Goal: Task Accomplishment & Management: Complete application form

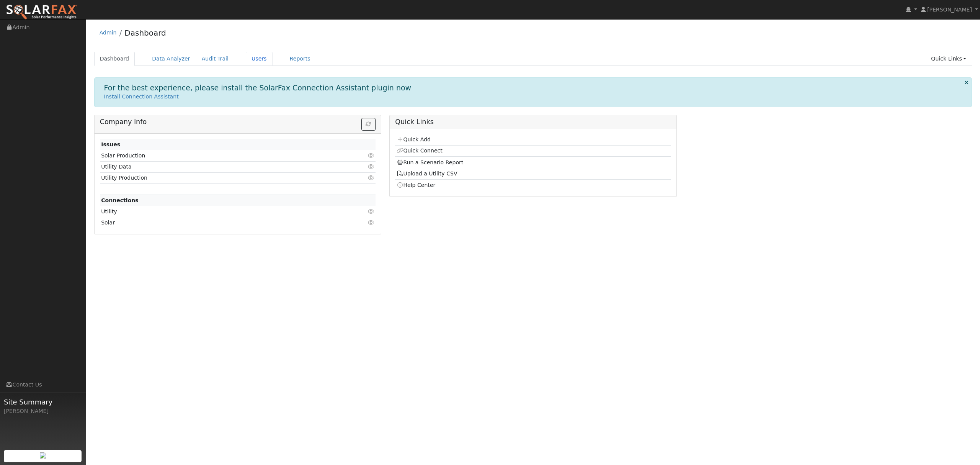
click at [251, 60] on link "Users" at bounding box center [259, 59] width 27 height 14
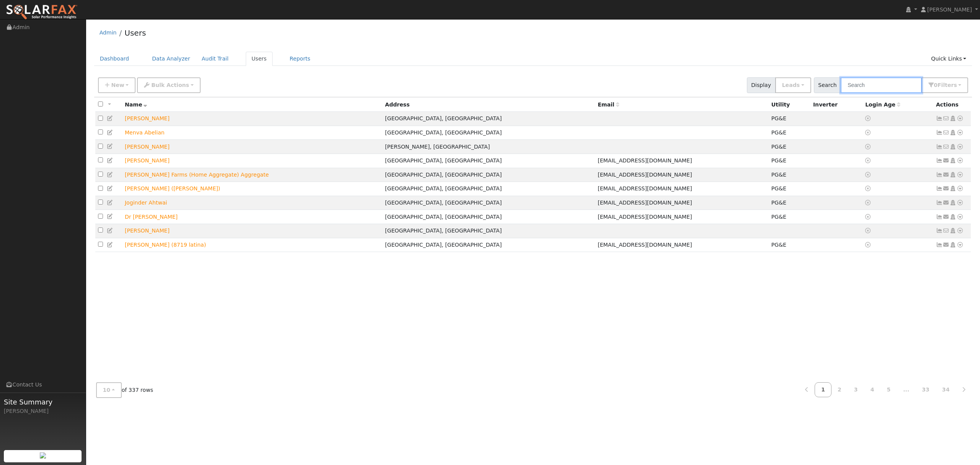
click at [883, 86] on input "text" at bounding box center [881, 85] width 81 height 16
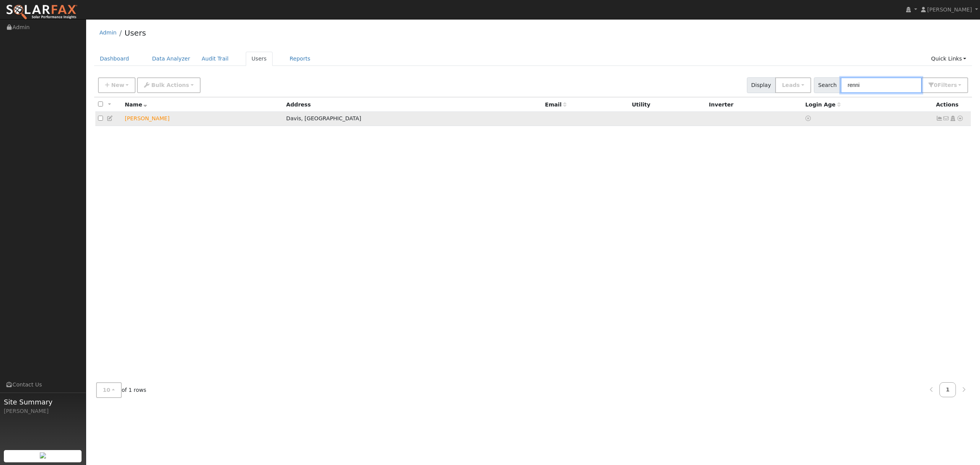
type input "renni"
click at [961, 118] on icon at bounding box center [960, 118] width 7 height 5
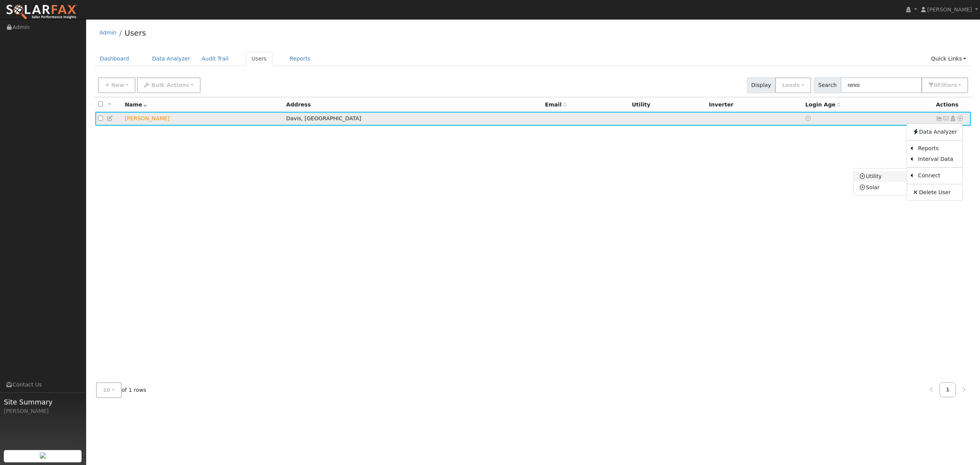
click at [881, 179] on link "Utility" at bounding box center [880, 176] width 53 height 11
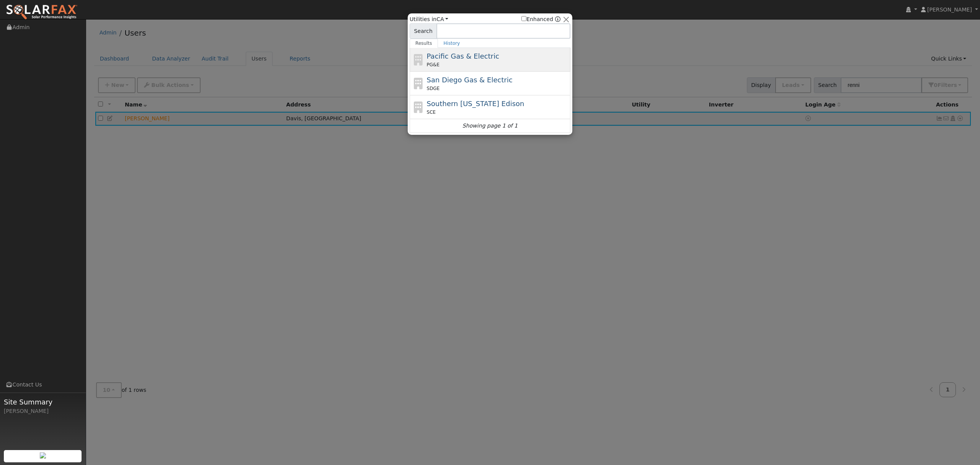
click at [451, 60] on span "Pacific Gas & Electric" at bounding box center [463, 56] width 72 height 8
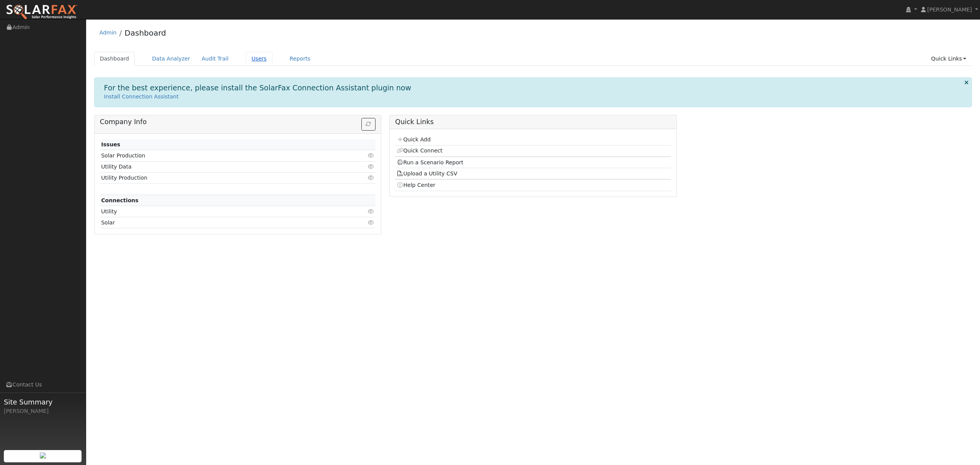
drag, startPoint x: 249, startPoint y: 59, endPoint x: 240, endPoint y: 59, distance: 8.4
click at [249, 58] on link "Users" at bounding box center [259, 59] width 27 height 14
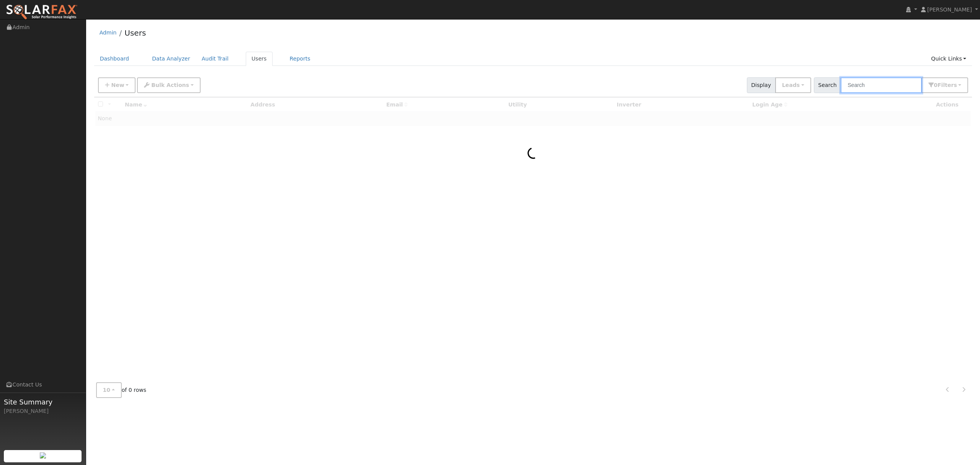
click at [879, 86] on input "text" at bounding box center [881, 85] width 81 height 16
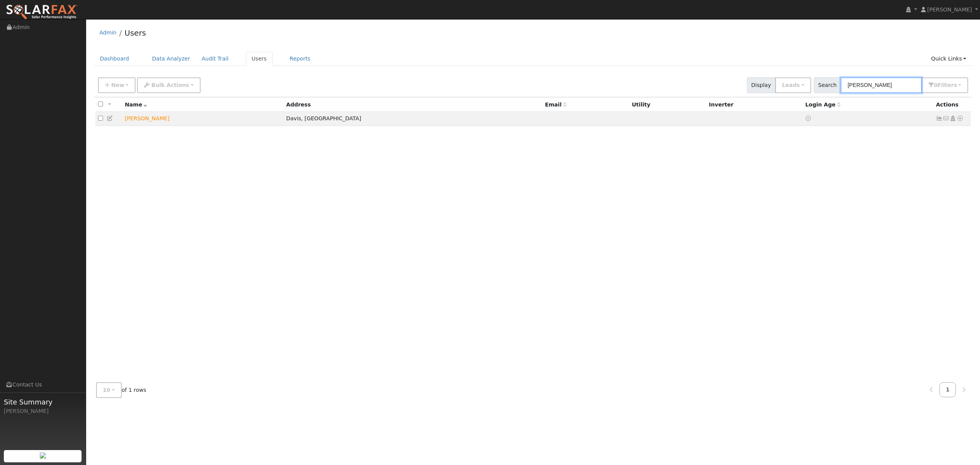
type input "rennie"
click at [800, 60] on ul "Dashboard Data Analyzer Audit Trail Users Reports Quick Links Quick Add Quick C…" at bounding box center [533, 59] width 878 height 14
click at [960, 116] on icon at bounding box center [960, 118] width 7 height 5
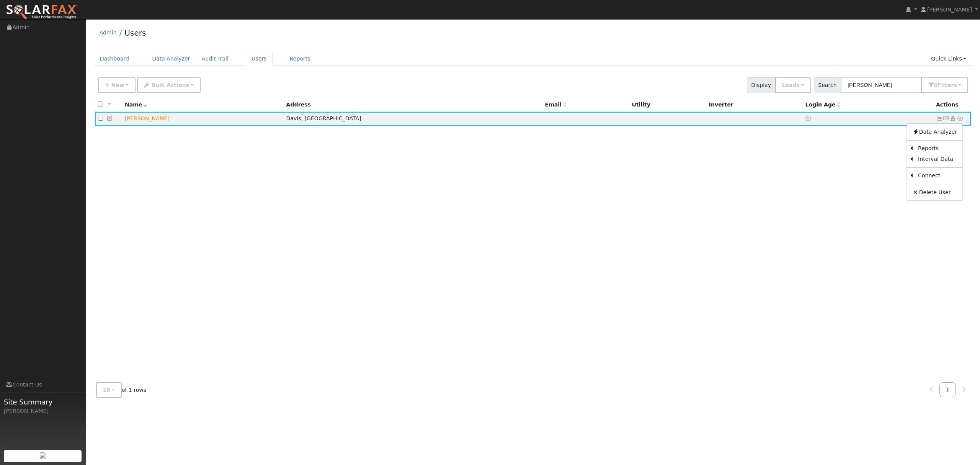
click at [0, 0] on link "Utility" at bounding box center [0, 0] width 0 height 0
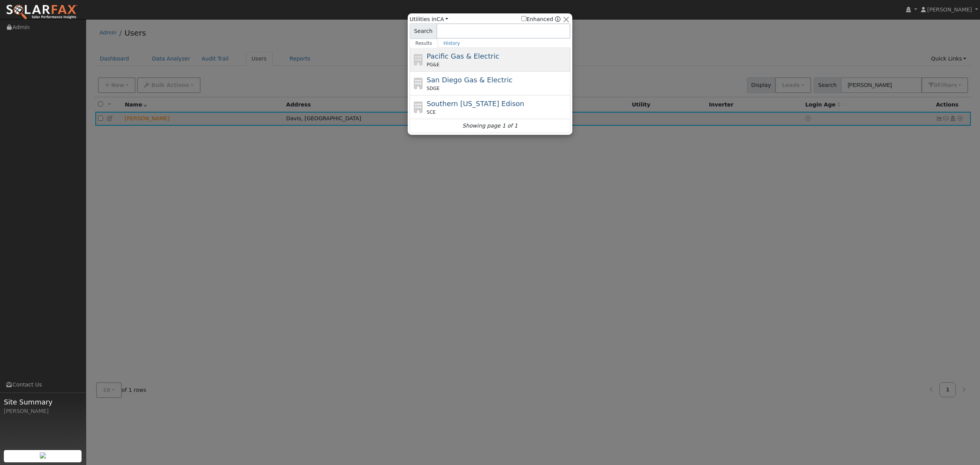
click at [461, 62] on div "Pacific Gas & Electric PG&E" at bounding box center [498, 59] width 142 height 17
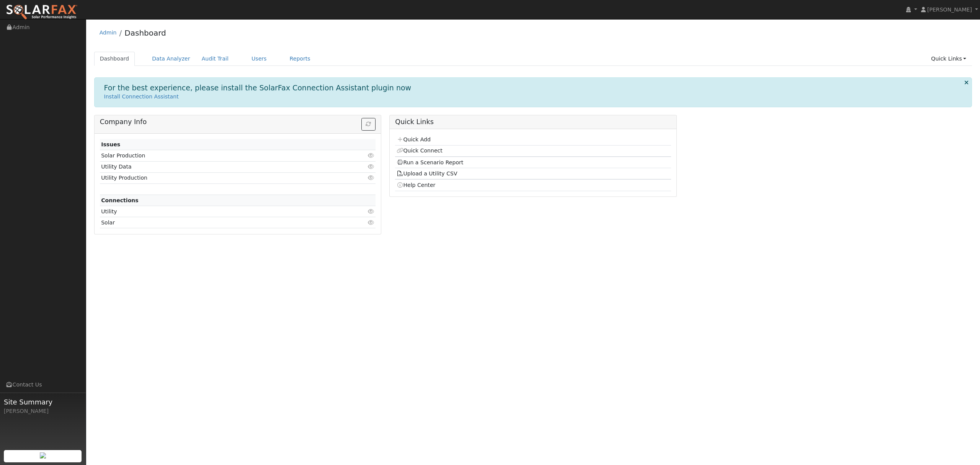
click at [228, 60] on ul "Dashboard Data Analyzer Audit Trail Users Reports Quick Links Quick Add Quick C…" at bounding box center [533, 59] width 878 height 14
click at [246, 56] on link "Users" at bounding box center [259, 59] width 27 height 14
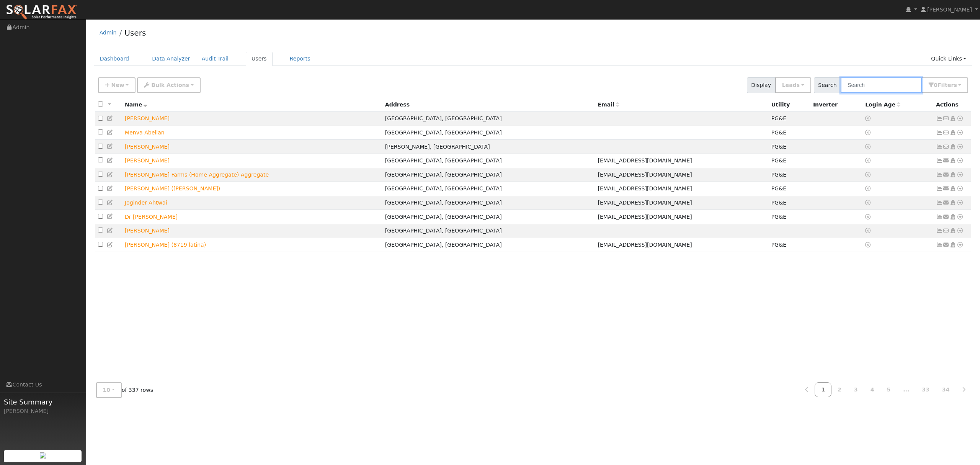
click at [877, 83] on input "text" at bounding box center [881, 85] width 81 height 16
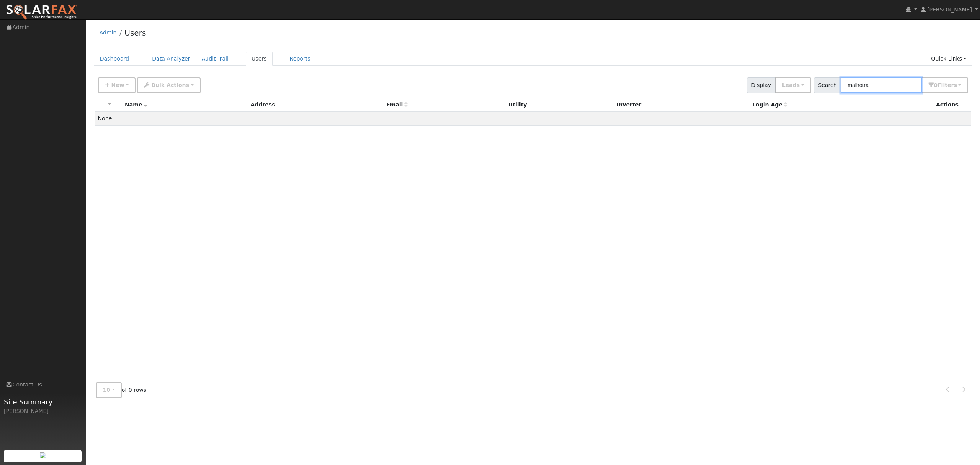
drag, startPoint x: 892, startPoint y: 82, endPoint x: 848, endPoint y: 95, distance: 46.4
click at [848, 95] on div "New Add User Quick Add Quick Connect Quick Convert Lead Bulk Actions Send Email…" at bounding box center [533, 85] width 878 height 23
type input "vikram"
click at [128, 83] on button "New" at bounding box center [117, 85] width 38 height 16
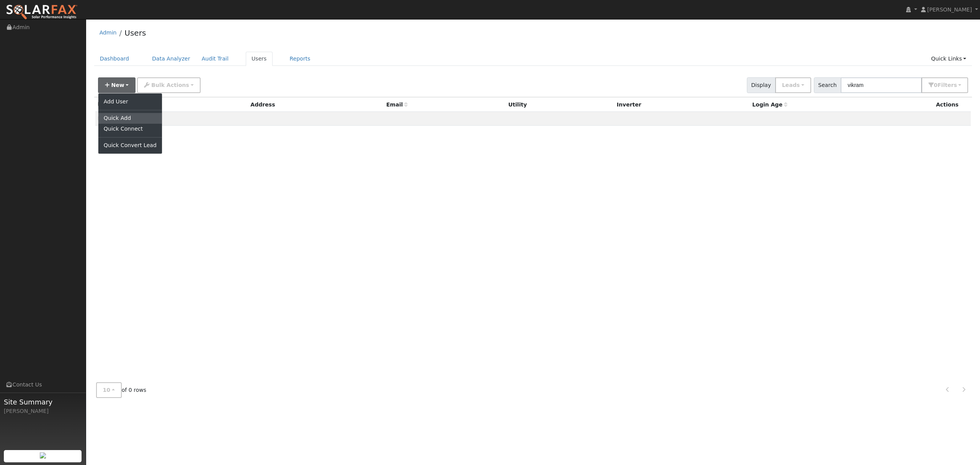
click at [120, 123] on link "Quick Add" at bounding box center [130, 118] width 64 height 11
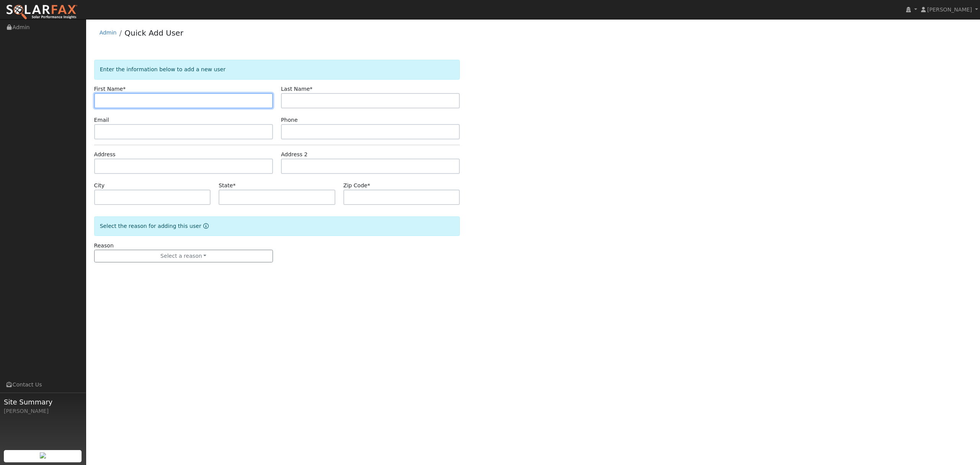
click at [146, 105] on input "text" at bounding box center [183, 100] width 179 height 15
type input "Vikram"
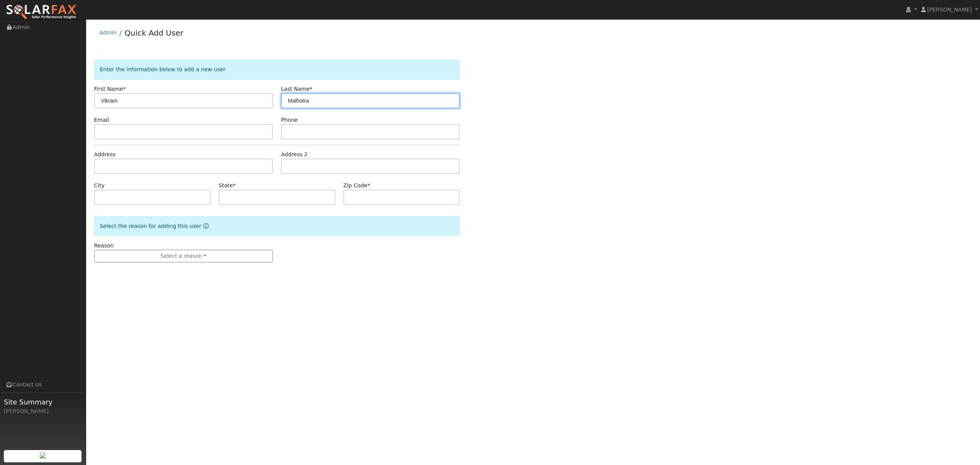
type input "Malhotra"
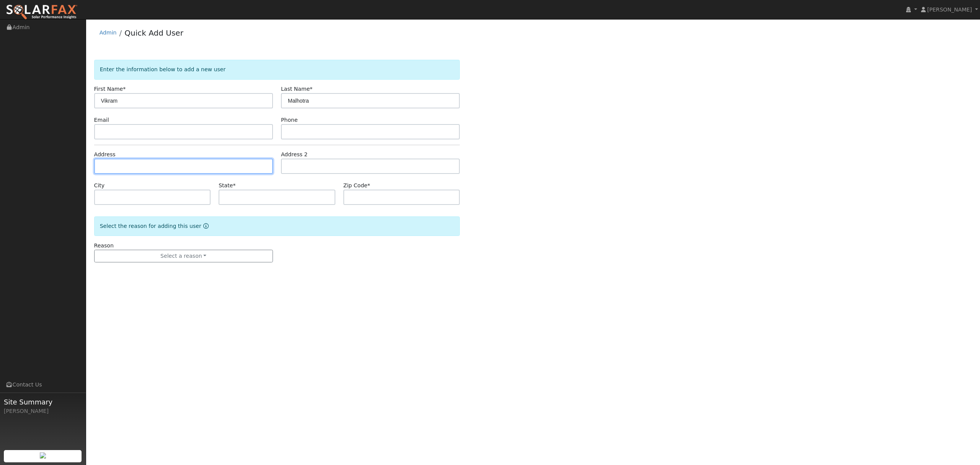
click at [145, 165] on input "text" at bounding box center [183, 166] width 179 height 15
type input "[STREET_ADDRESS]"
type input "Stockton"
type input "CA"
type input "95219"
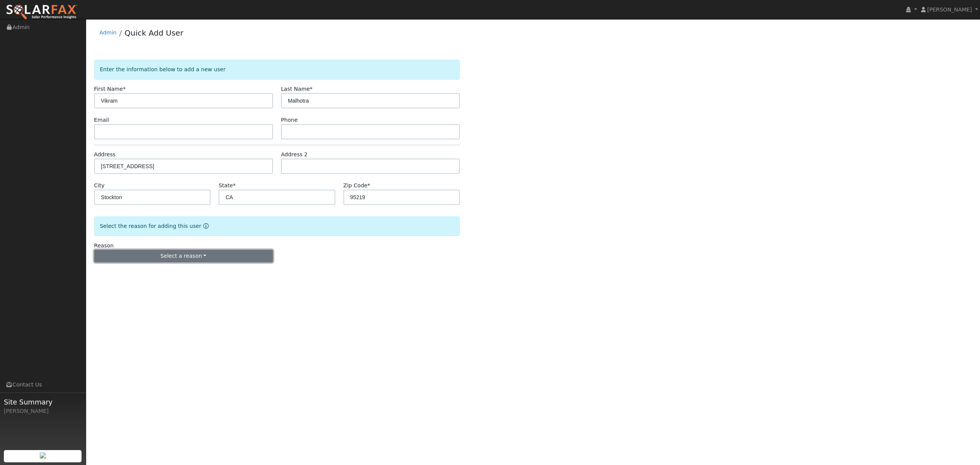
click at [193, 255] on button "Select a reason" at bounding box center [183, 256] width 179 height 13
click at [129, 273] on link "New lead" at bounding box center [137, 271] width 85 height 11
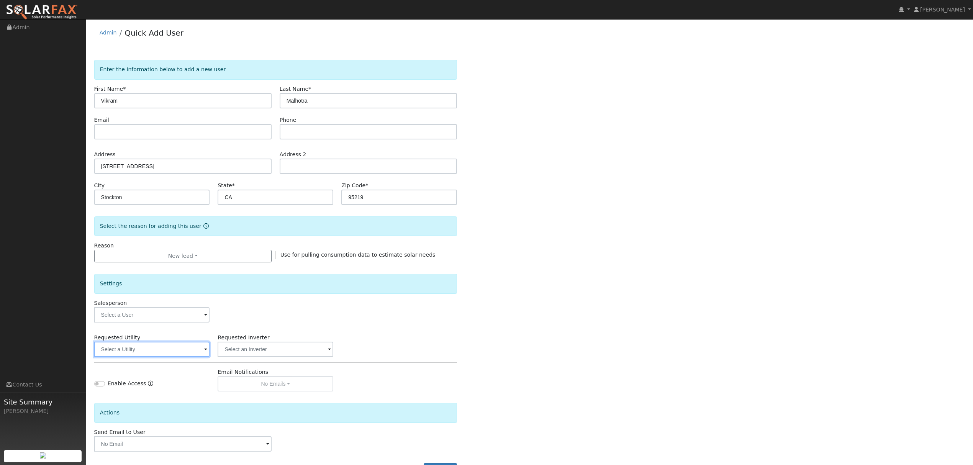
click at [180, 348] on input "text" at bounding box center [152, 349] width 116 height 15
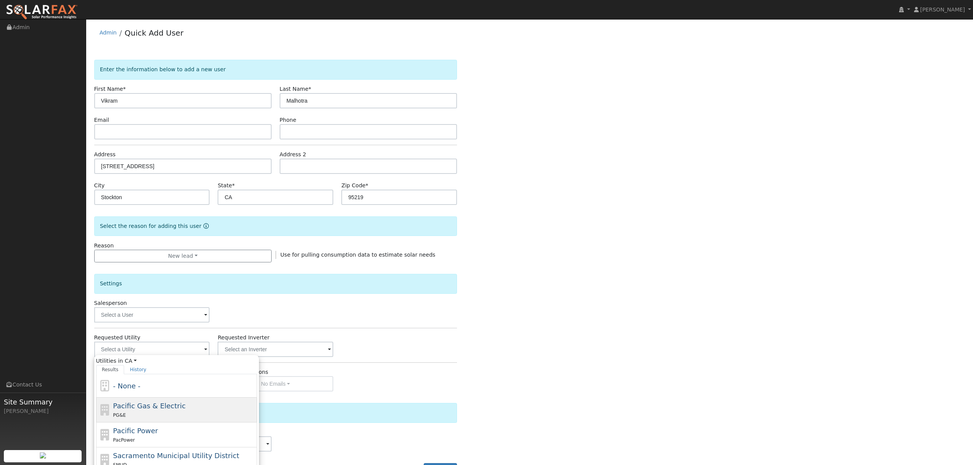
click at [135, 405] on span "Pacific Gas & Electric" at bounding box center [149, 406] width 72 height 8
type input "Pacific Gas & Electric"
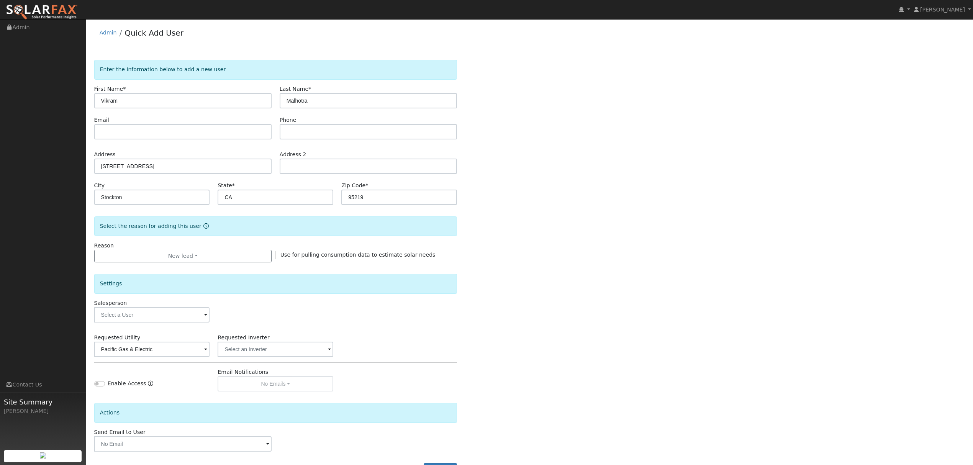
scroll to position [31, 0]
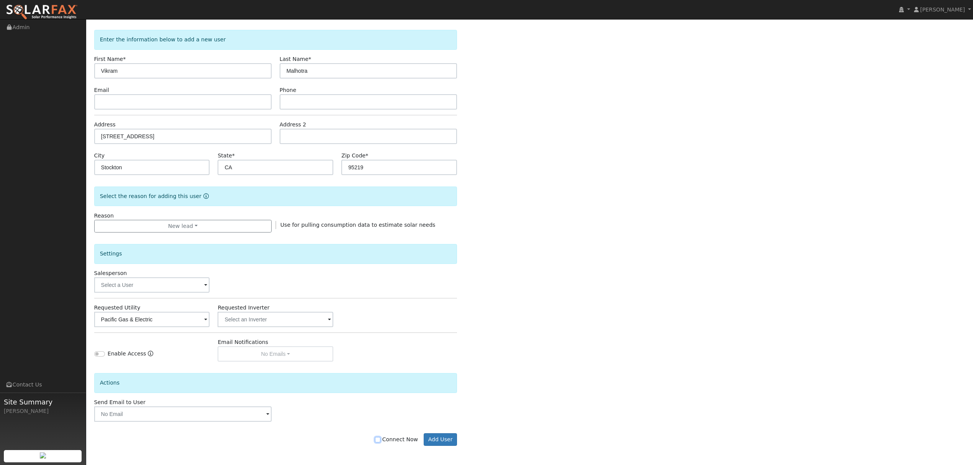
click at [380, 440] on input "Connect Now" at bounding box center [377, 439] width 5 height 5
checkbox input "true"
click at [441, 437] on button "Add User" at bounding box center [439, 439] width 33 height 13
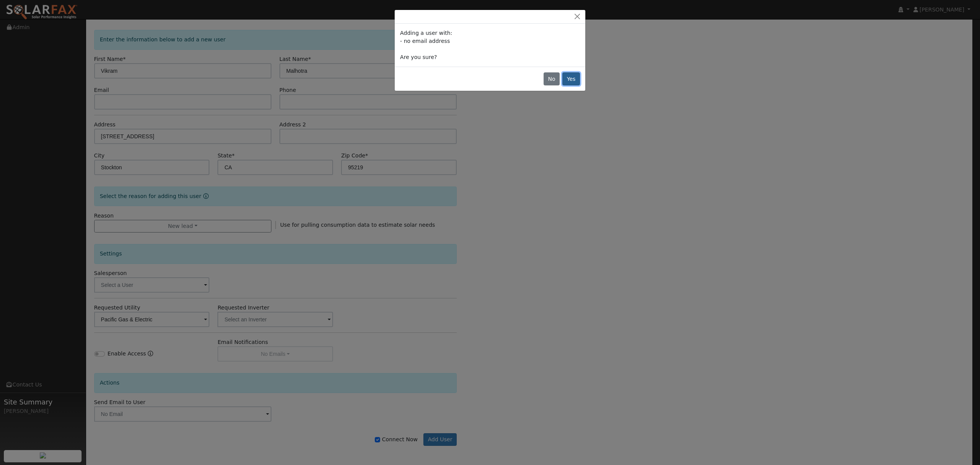
click at [571, 83] on button "Yes" at bounding box center [571, 78] width 18 height 13
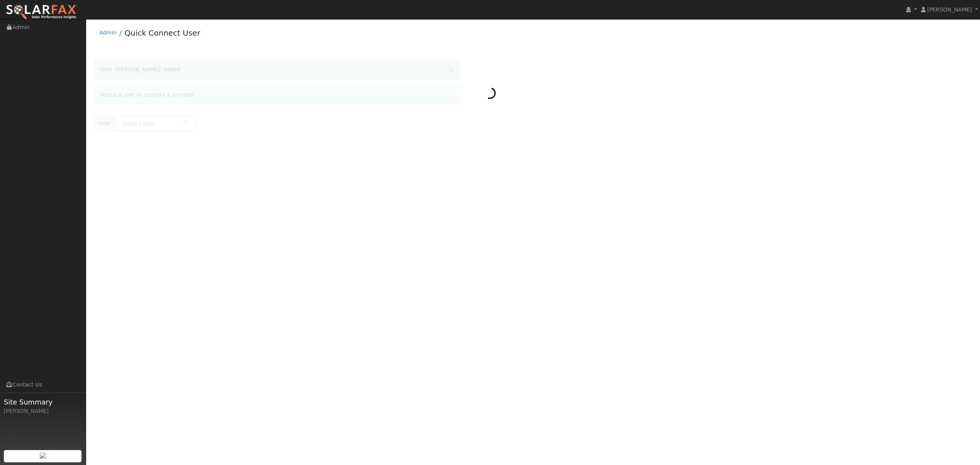
type input "[PERSON_NAME]"
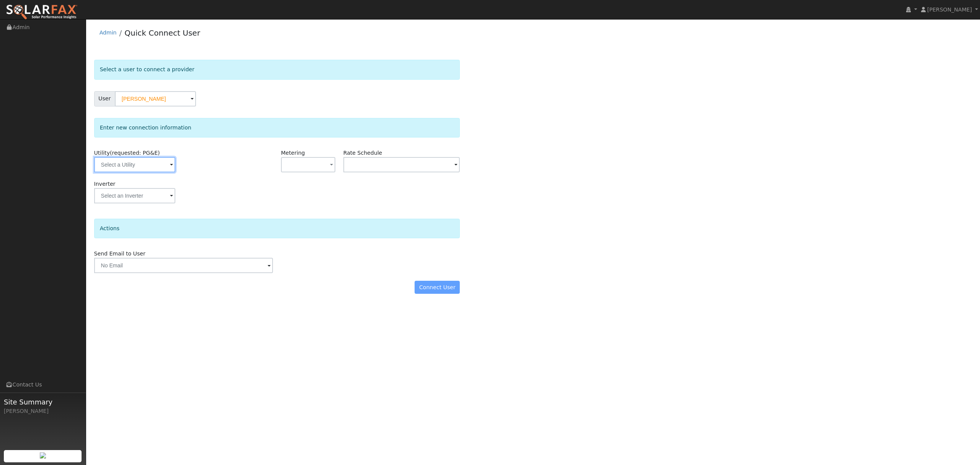
click at [151, 161] on input "text" at bounding box center [134, 164] width 81 height 15
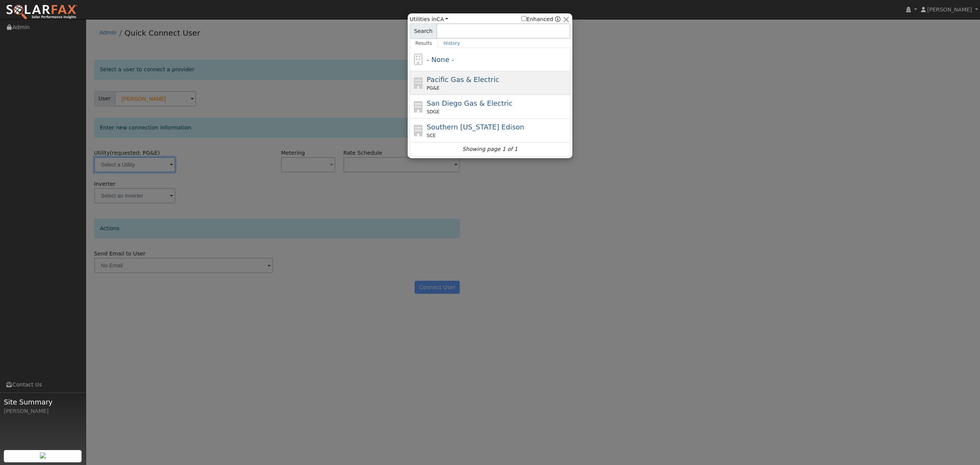
click at [466, 82] on span "Pacific Gas & Electric" at bounding box center [463, 79] width 72 height 8
type input "PG&E"
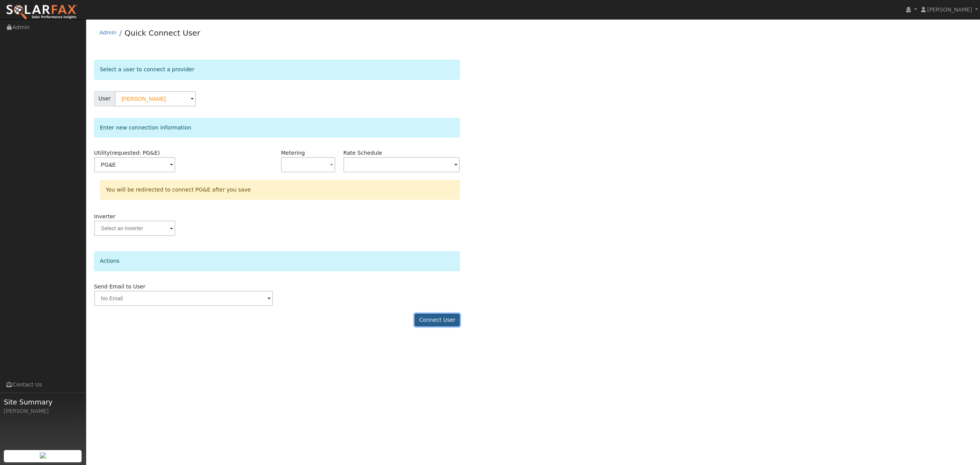
click at [438, 325] on button "Connect User" at bounding box center [437, 320] width 45 height 13
